Goal: Information Seeking & Learning: Learn about a topic

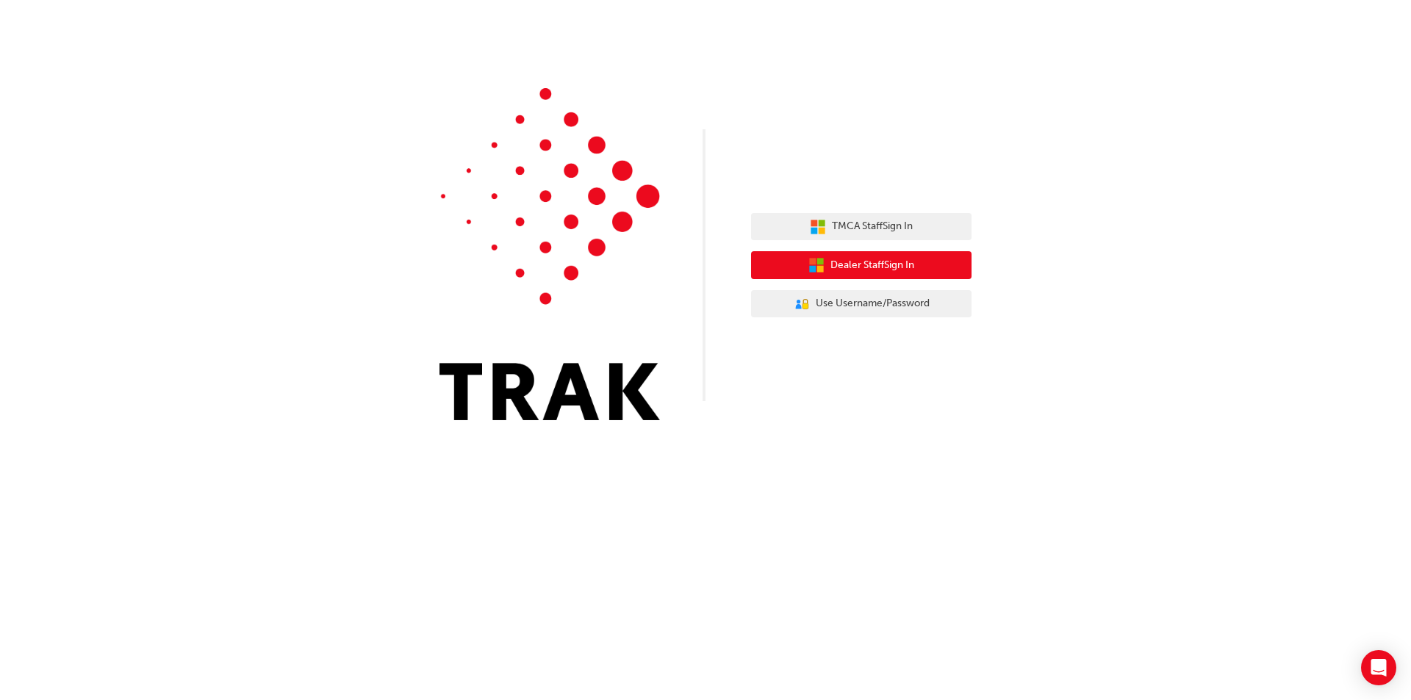
click at [904, 265] on span "Dealer Staff Sign In" at bounding box center [872, 265] width 84 height 17
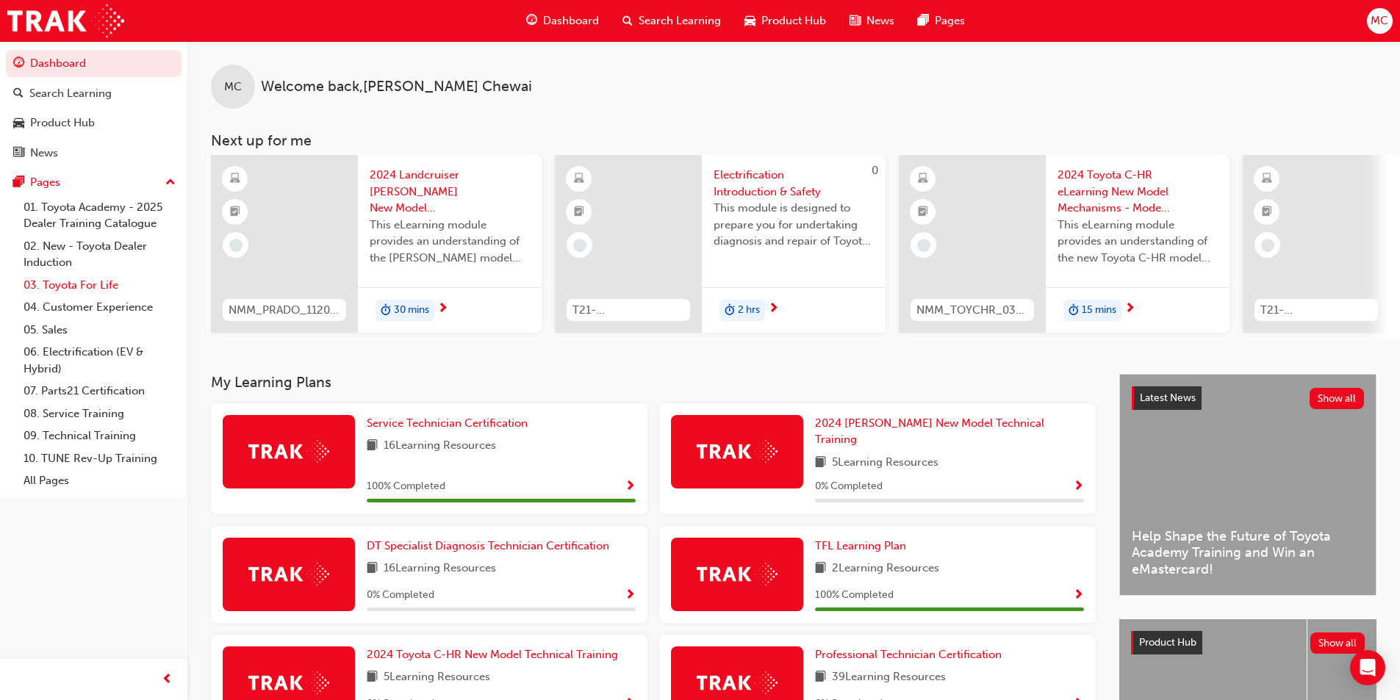
click at [112, 275] on link "03. Toyota For Life" at bounding box center [100, 285] width 164 height 23
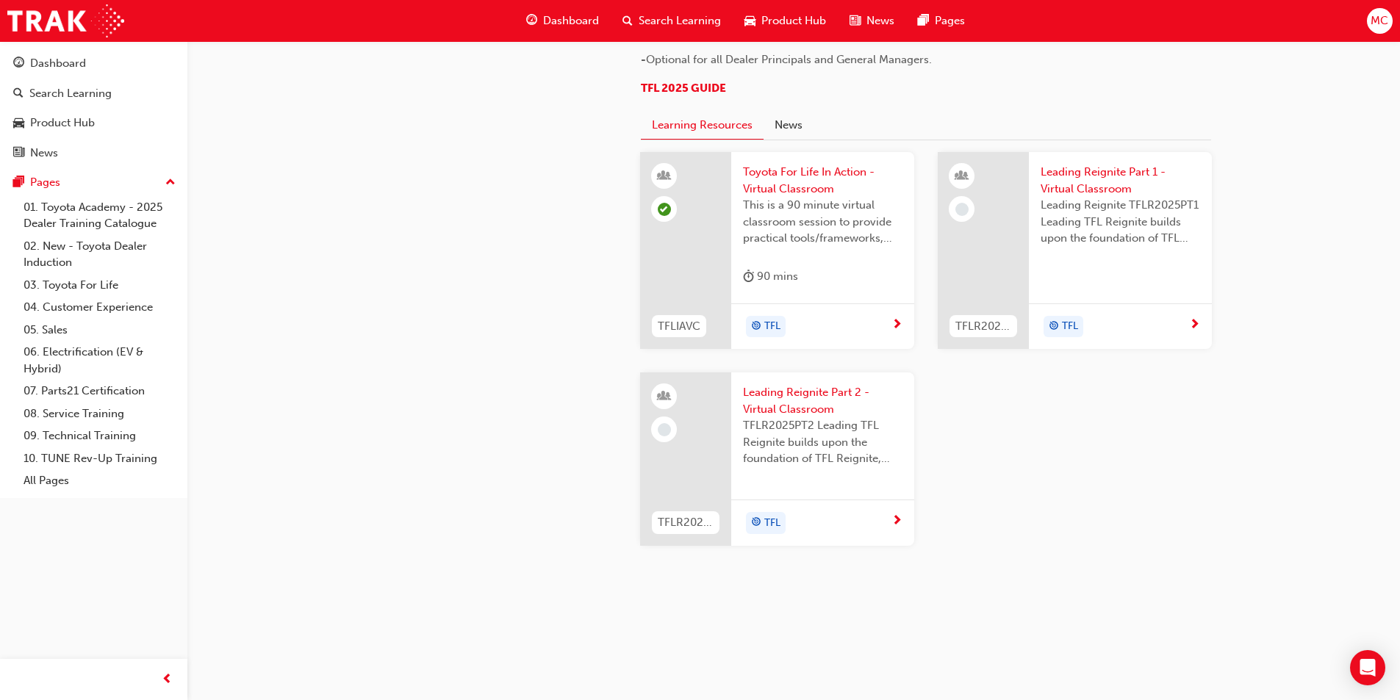
scroll to position [1469, 0]
click at [153, 390] on link "07. Parts21 Certification" at bounding box center [100, 391] width 164 height 23
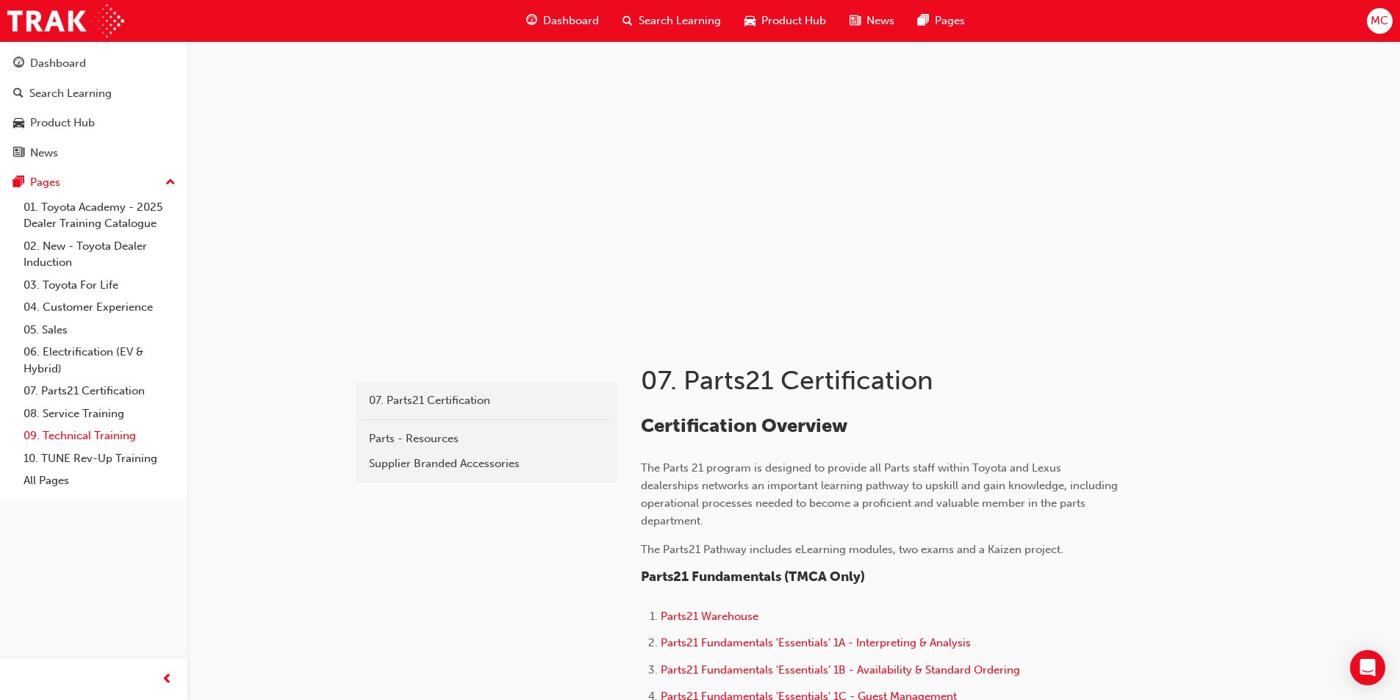
click at [121, 430] on link "09. Technical Training" at bounding box center [100, 436] width 164 height 23
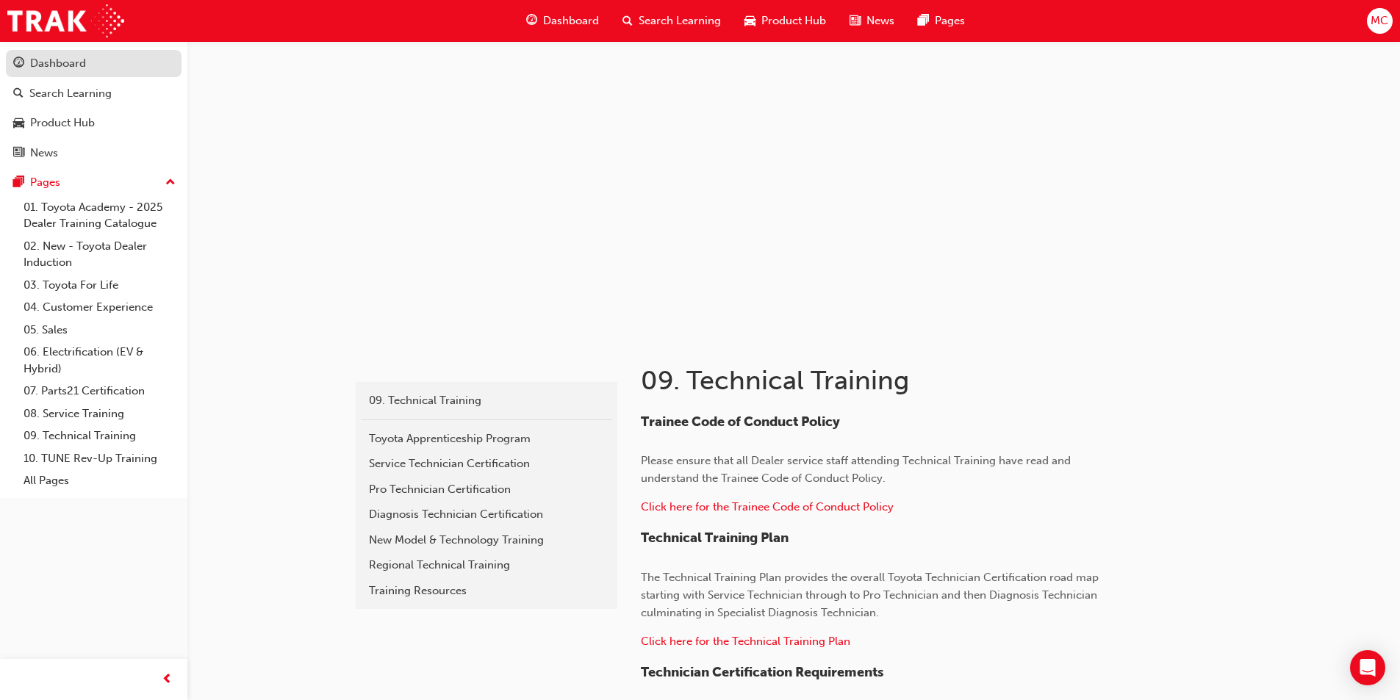
click at [65, 75] on link "Dashboard" at bounding box center [94, 63] width 176 height 27
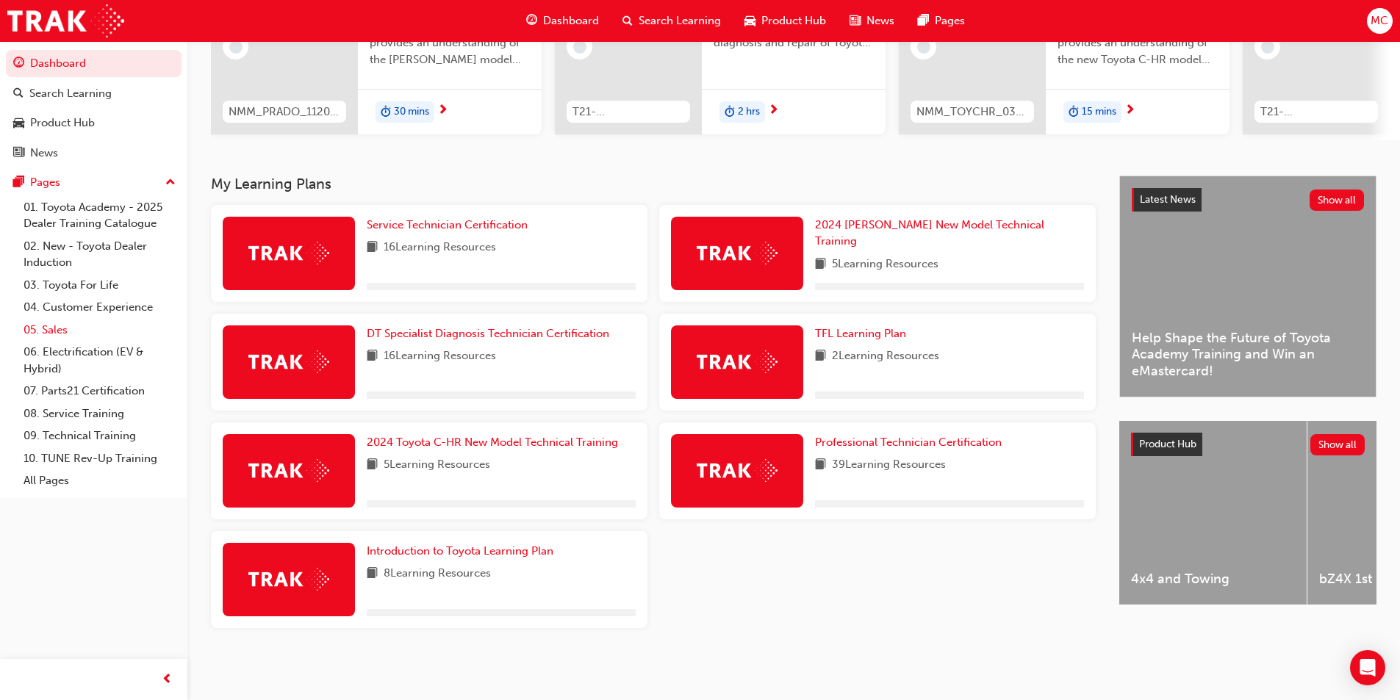
scroll to position [204, 0]
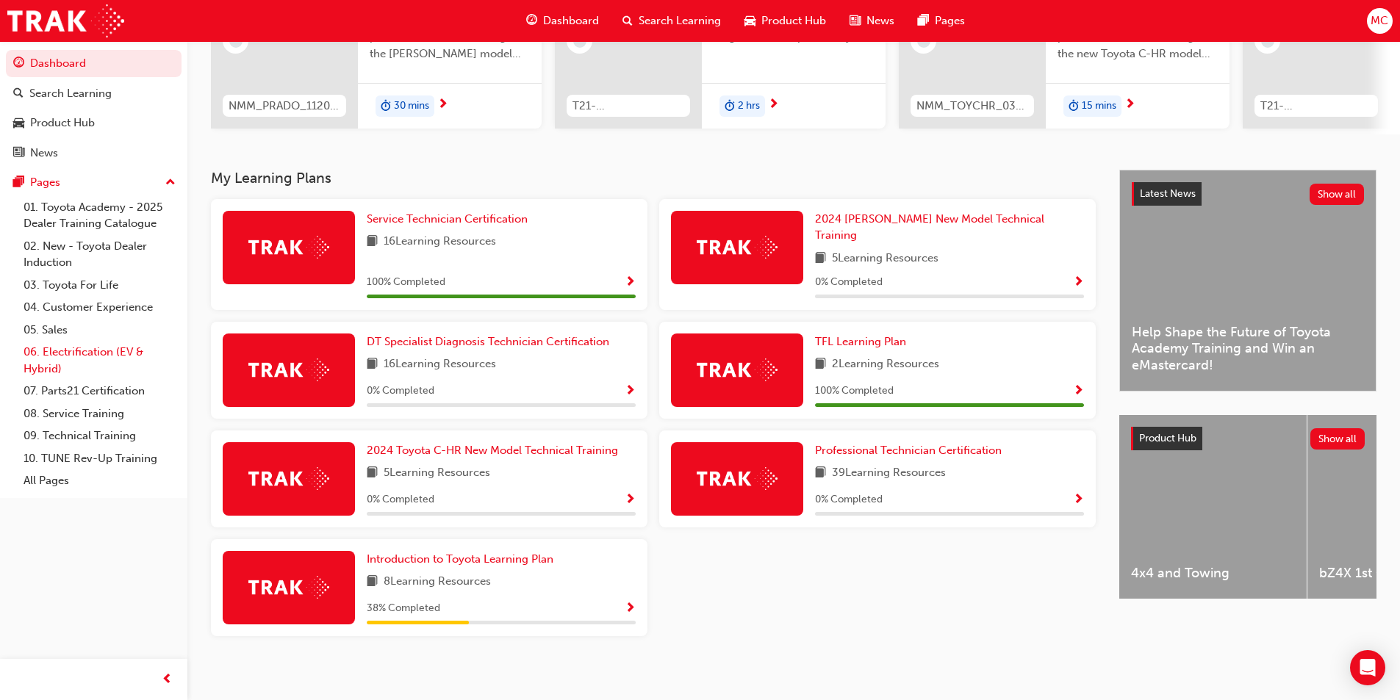
click at [85, 350] on link "06. Electrification (EV & Hybrid)" at bounding box center [100, 360] width 164 height 39
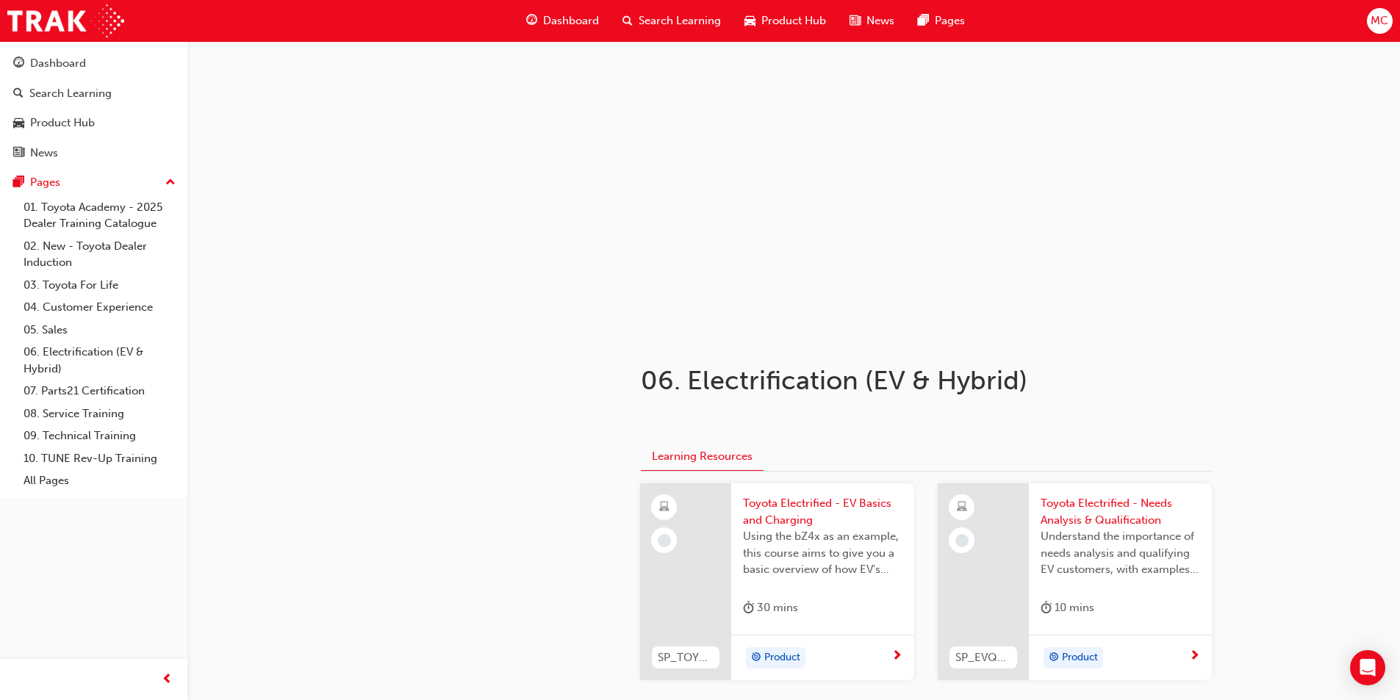
drag, startPoint x: 283, startPoint y: 369, endPoint x: 270, endPoint y: 195, distance: 173.9
click at [38, 140] on link "News" at bounding box center [94, 153] width 176 height 27
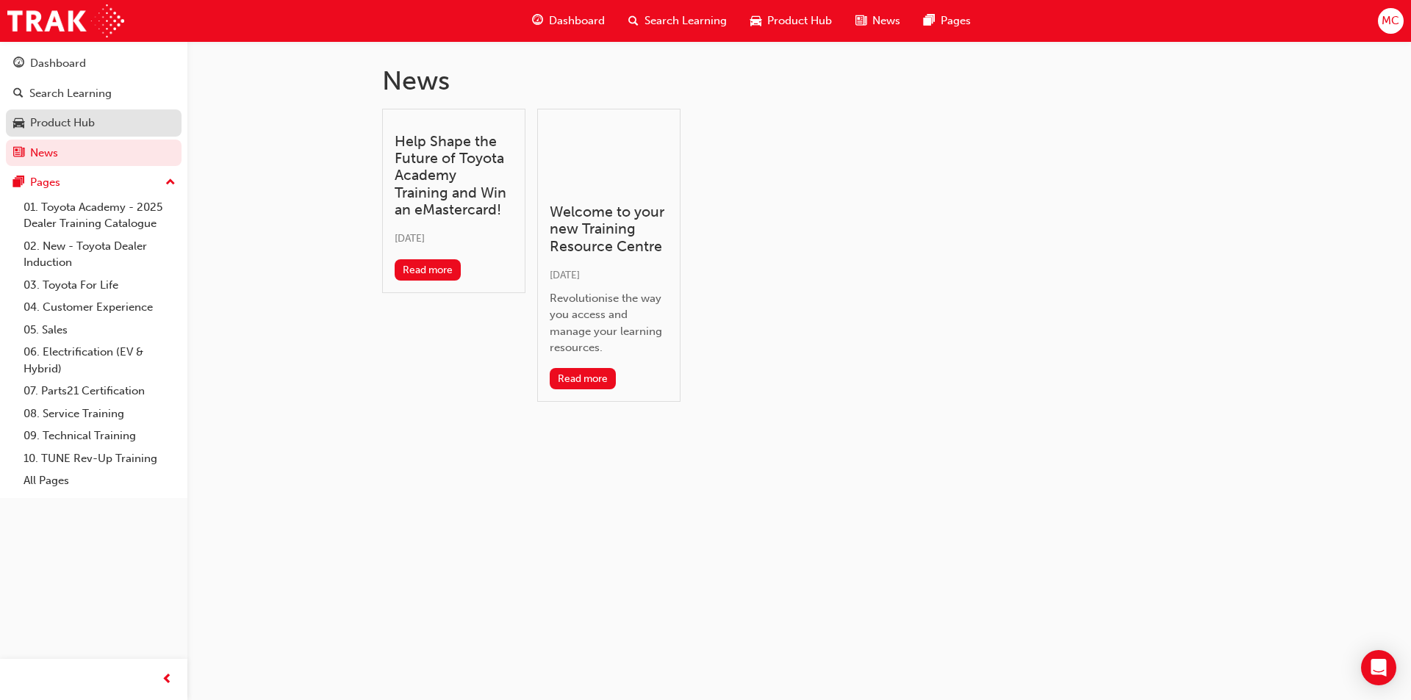
click at [43, 120] on div "Product Hub" at bounding box center [62, 123] width 65 height 17
